Goal: Share content: Share content

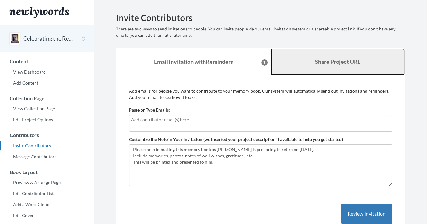
click at [315, 67] on link "Share Project URL" at bounding box center [338, 61] width 134 height 27
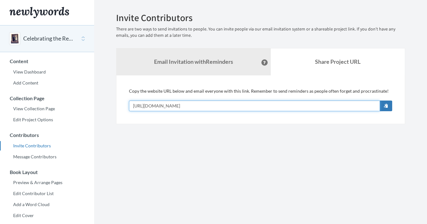
drag, startPoint x: 215, startPoint y: 105, endPoint x: 129, endPoint y: 103, distance: 85.9
click at [129, 103] on input "https://www.newlywords.com/dr-young" at bounding box center [254, 105] width 251 height 11
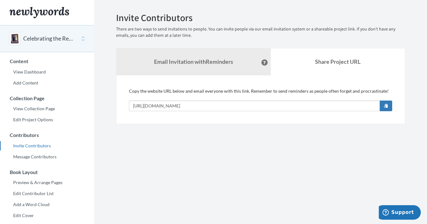
click at [45, 37] on button "Celebrating the Retirement of Dr. [PERSON_NAME]" at bounding box center [48, 38] width 51 height 8
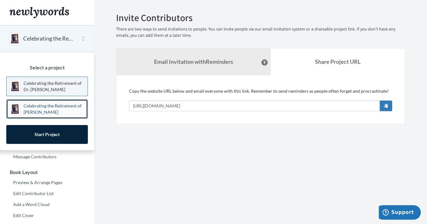
click at [34, 111] on p "Celebrating the Retirement of [PERSON_NAME]" at bounding box center [54, 109] width 61 height 13
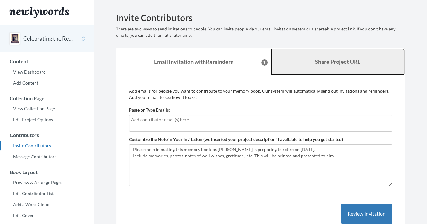
click at [315, 61] on b "Share Project URL" at bounding box center [337, 61] width 45 height 7
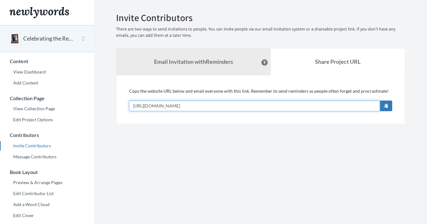
drag, startPoint x: 220, startPoint y: 106, endPoint x: 130, endPoint y: 105, distance: 89.4
click at [130, 105] on input "[URL][DOMAIN_NAME]" at bounding box center [254, 105] width 251 height 11
